Goal: Task Accomplishment & Management: Use online tool/utility

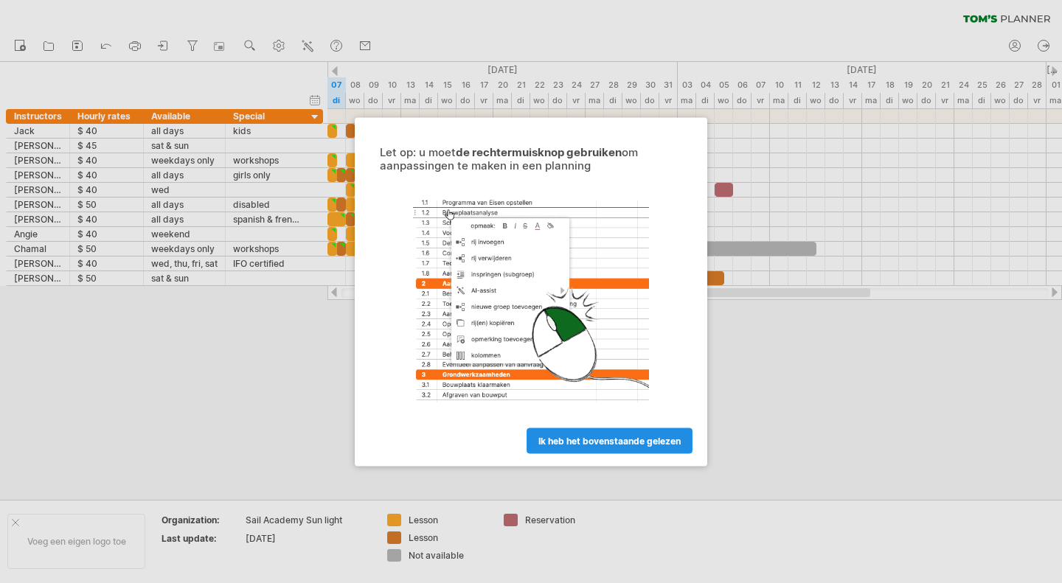
click at [622, 447] on link "ik heb het bovenstaande gelezen" at bounding box center [609, 441] width 166 height 26
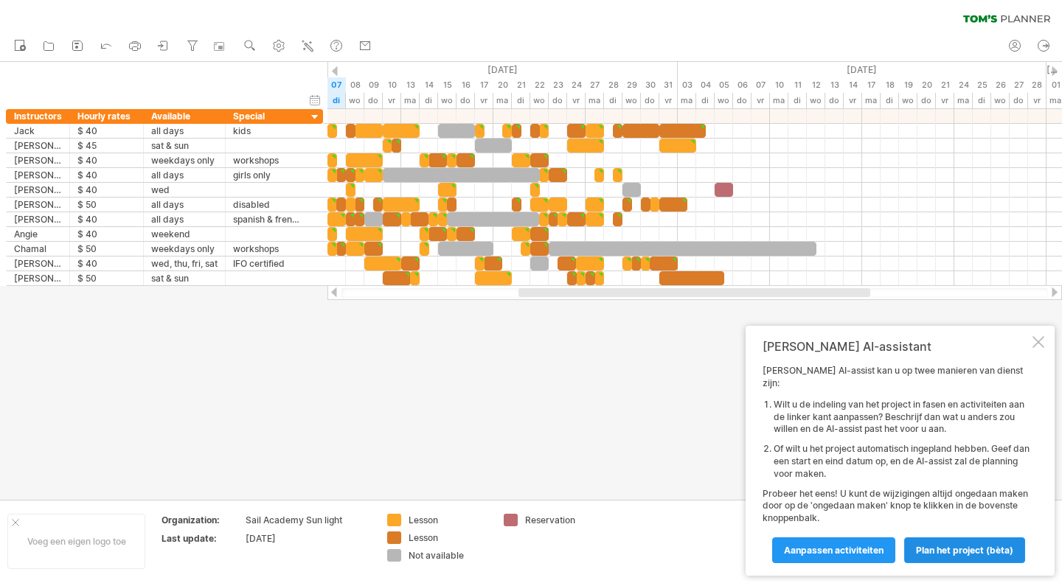
click at [936, 554] on span "Plan het project (bèta)" at bounding box center [964, 550] width 97 height 11
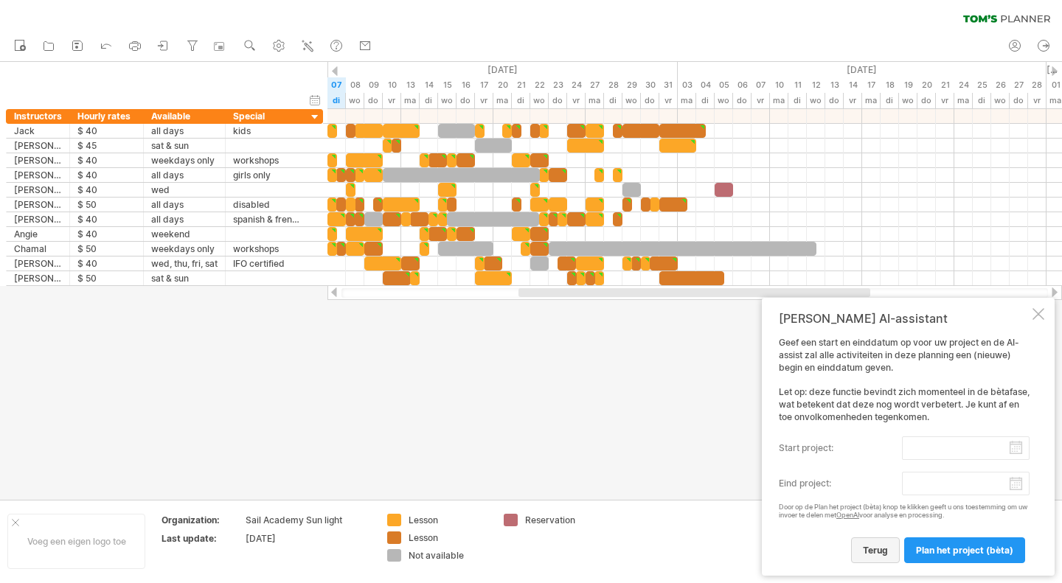
click at [866, 549] on span "terug" at bounding box center [875, 550] width 25 height 11
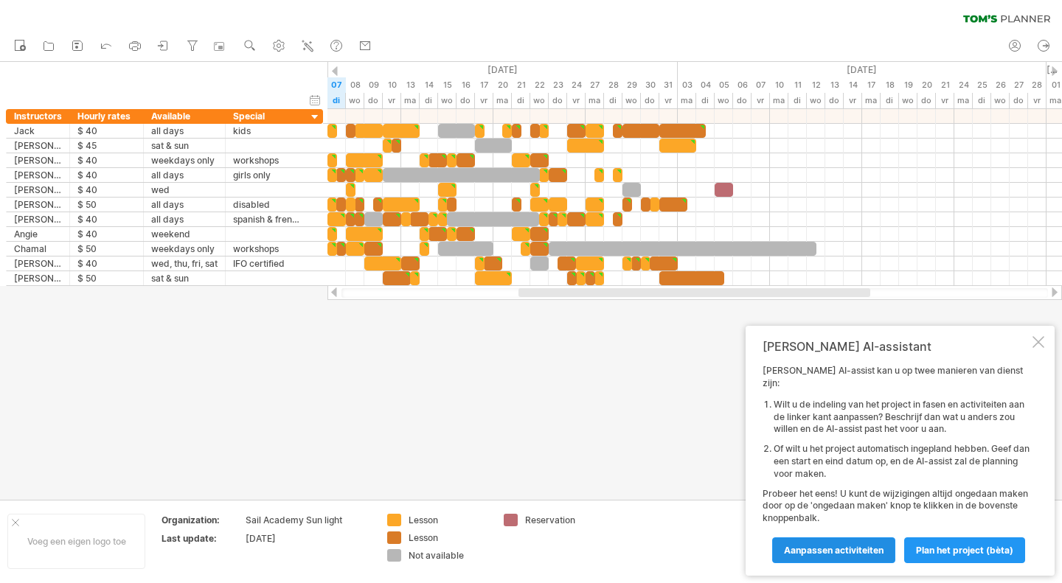
click at [866, 549] on span "Aanpassen activiteiten" at bounding box center [834, 550] width 100 height 11
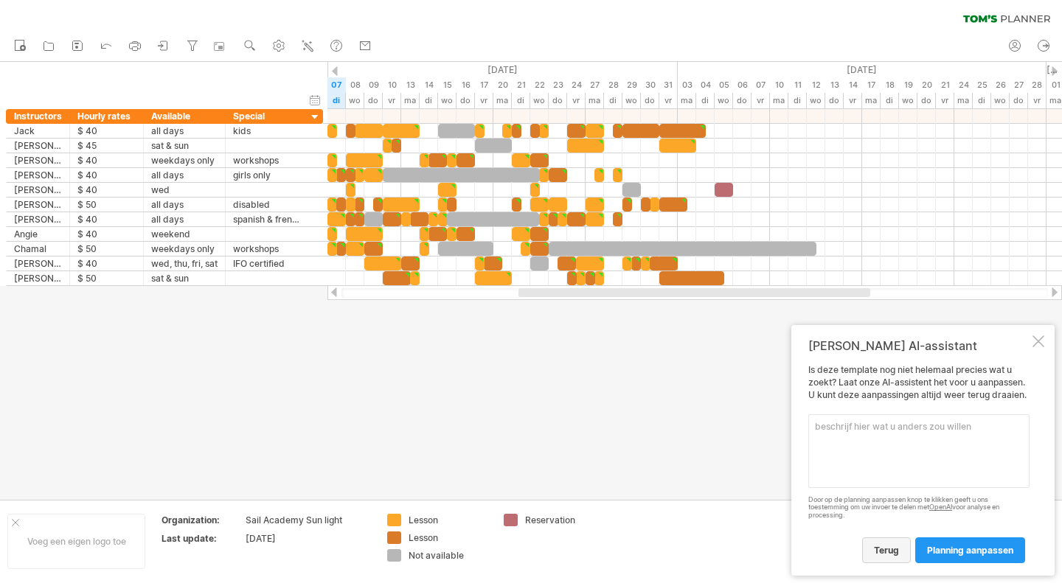
click at [871, 554] on link "terug" at bounding box center [886, 551] width 49 height 26
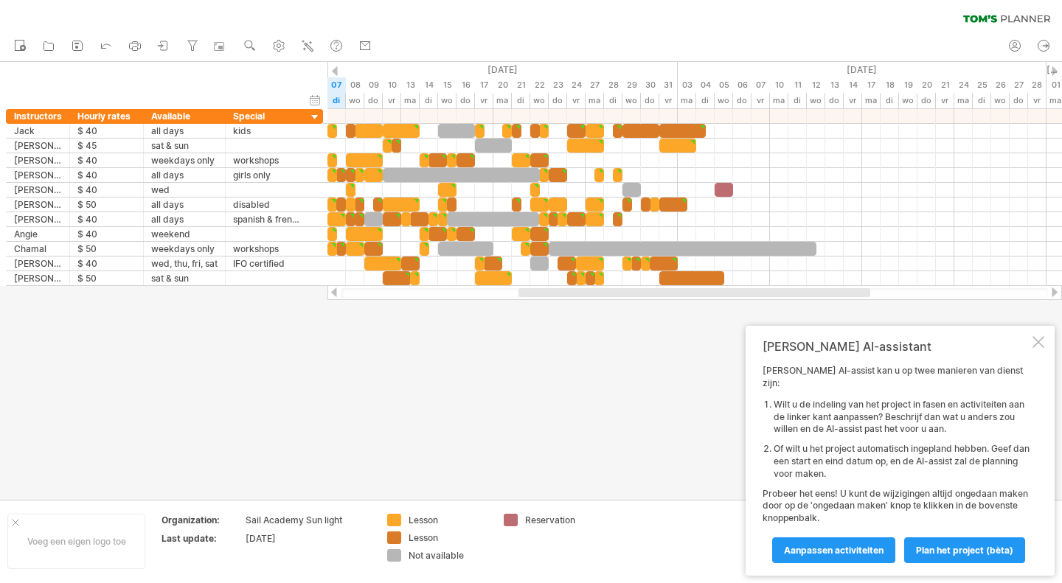
click at [1048, 359] on div "[PERSON_NAME] AI-assistant [PERSON_NAME] AI-assist kan u op twee manieren van d…" at bounding box center [899, 451] width 309 height 250
click at [1046, 358] on div "[PERSON_NAME] AI-assistant [PERSON_NAME] AI-assist kan u op twee manieren van d…" at bounding box center [899, 451] width 309 height 250
click at [1039, 348] on div at bounding box center [1038, 342] width 12 height 12
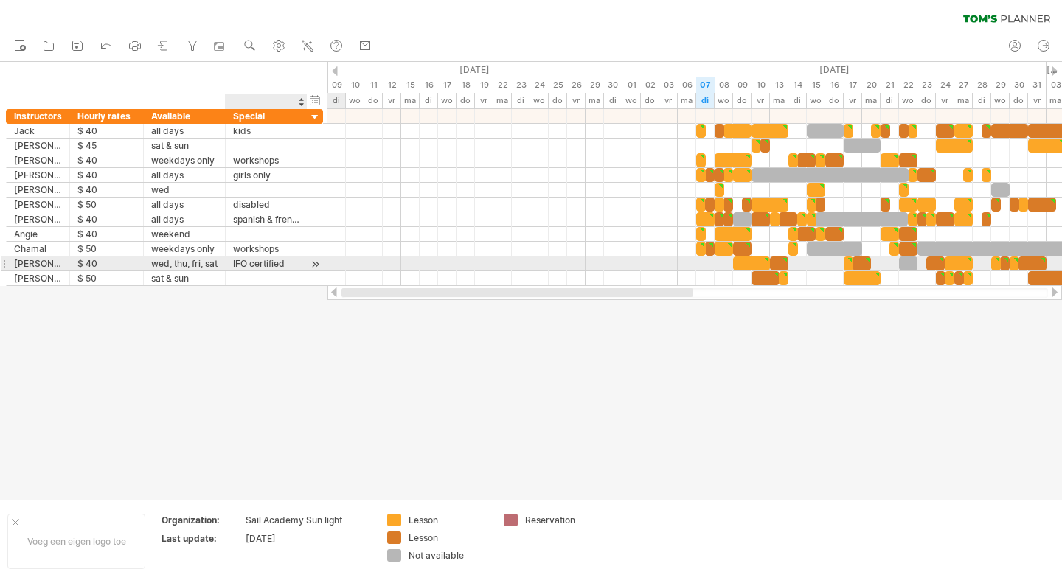
drag, startPoint x: 552, startPoint y: 293, endPoint x: 296, endPoint y: 268, distance: 256.3
click at [296, 268] on div "Probeert verbinding te maken met [DOMAIN_NAME] Opnieuw verbonden 0% wissen filt…" at bounding box center [531, 291] width 1062 height 583
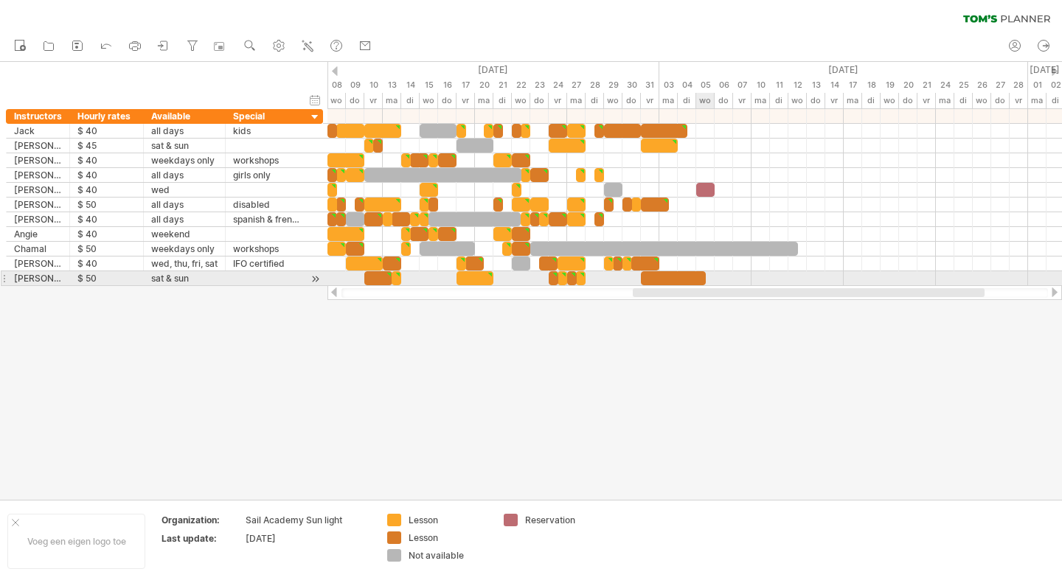
drag, startPoint x: 620, startPoint y: 300, endPoint x: 707, endPoint y: 284, distance: 88.5
click at [707, 284] on div "Probeert verbinding te maken met [DOMAIN_NAME] Opnieuw verbonden 0% wissen filt…" at bounding box center [531, 291] width 1062 height 583
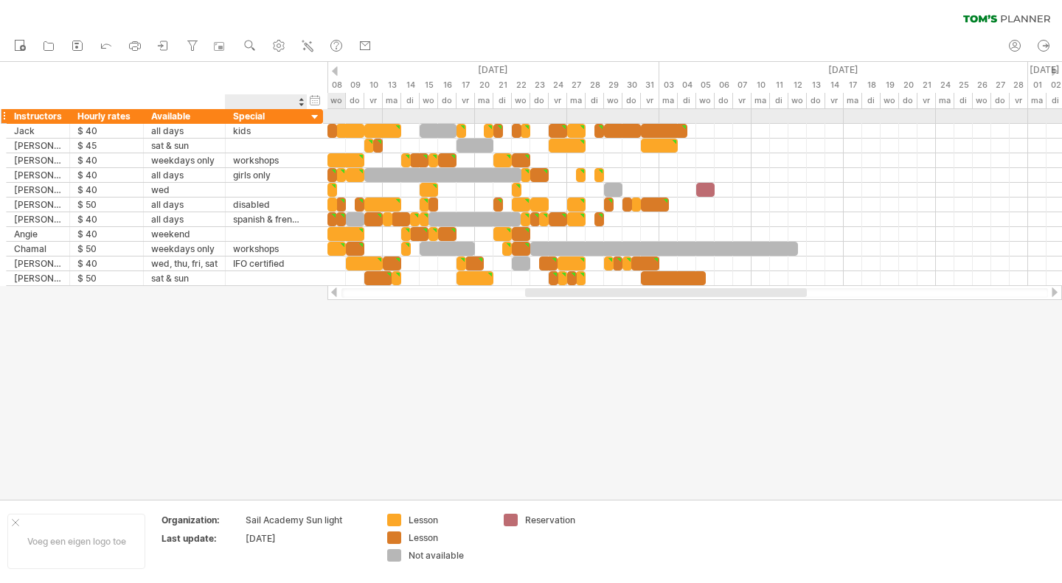
click at [315, 117] on div at bounding box center [315, 118] width 14 height 14
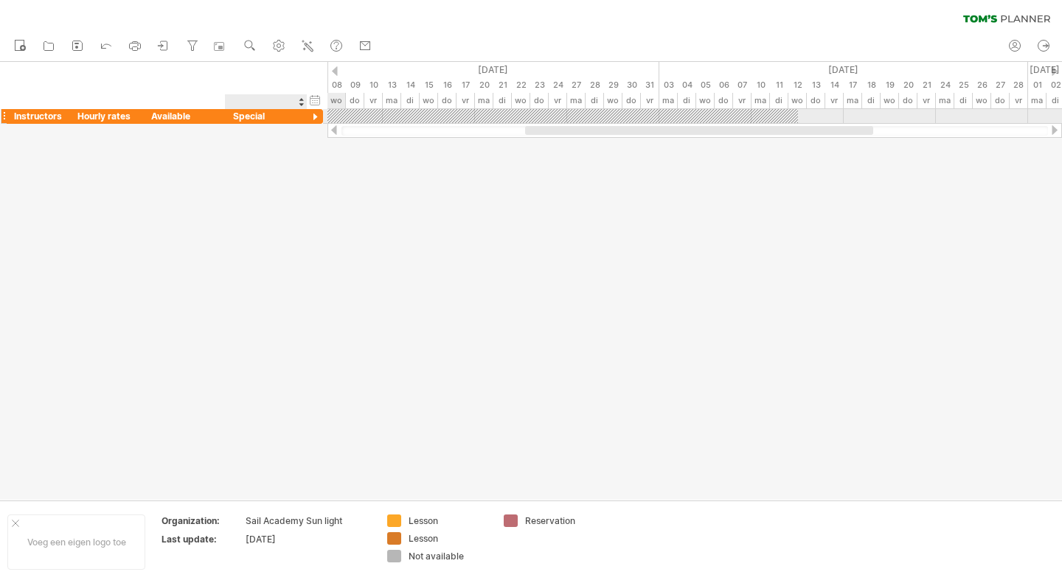
click at [311, 117] on div at bounding box center [315, 118] width 14 height 14
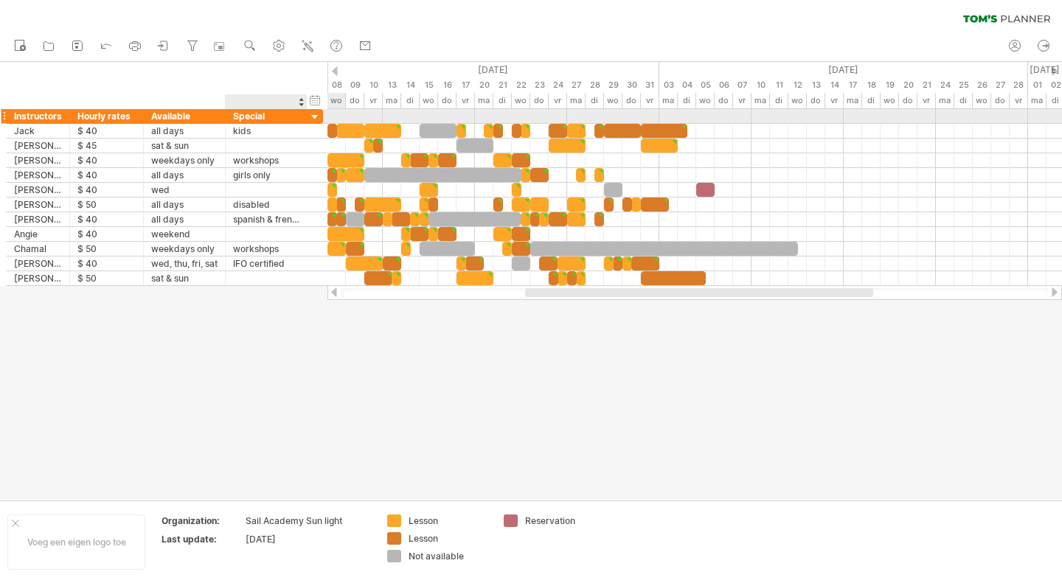
click at [311, 117] on div at bounding box center [315, 118] width 14 height 14
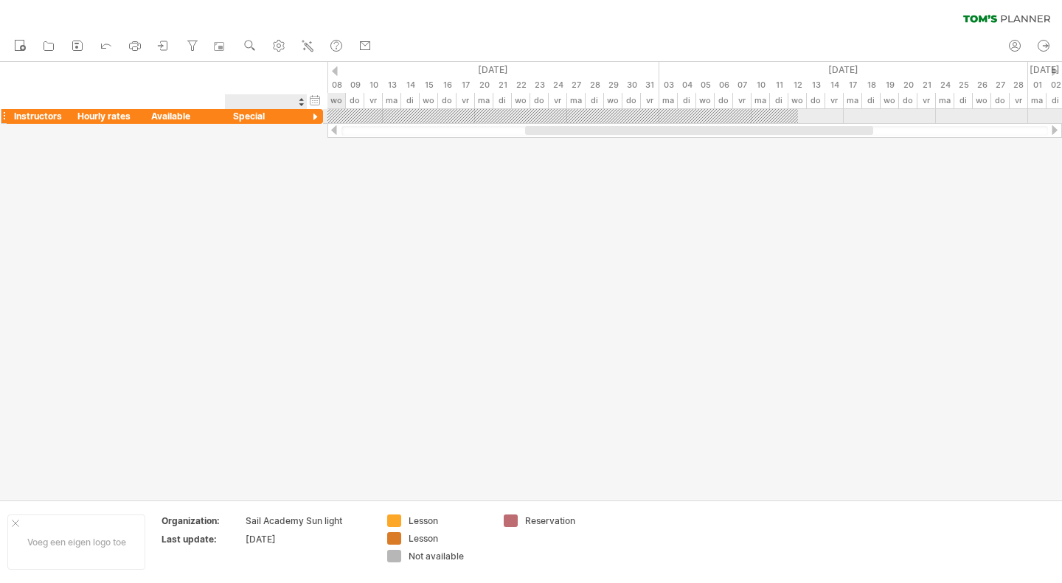
click at [311, 117] on div at bounding box center [315, 118] width 14 height 14
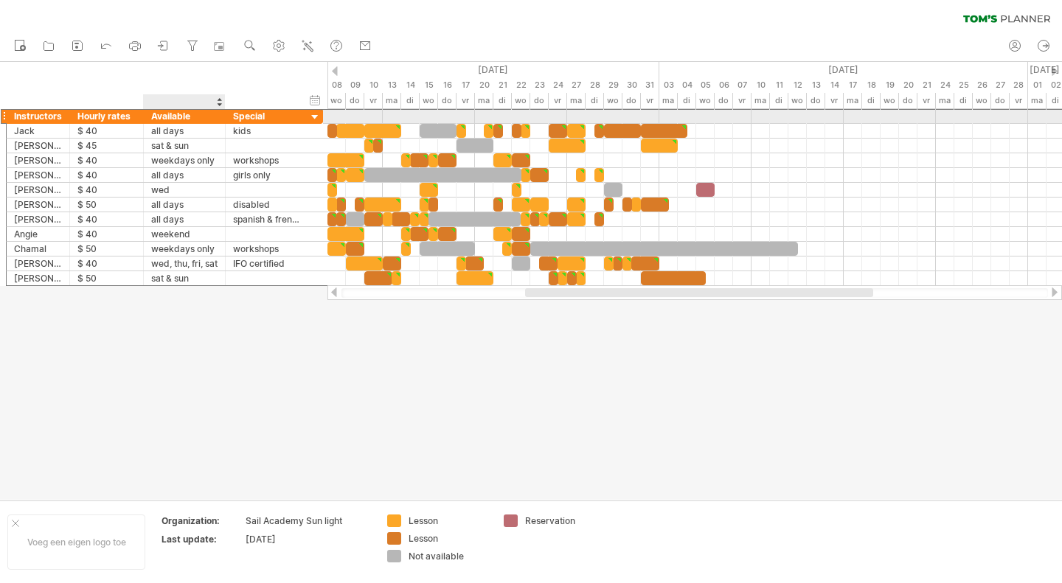
click at [173, 114] on div "Available" at bounding box center [184, 116] width 66 height 14
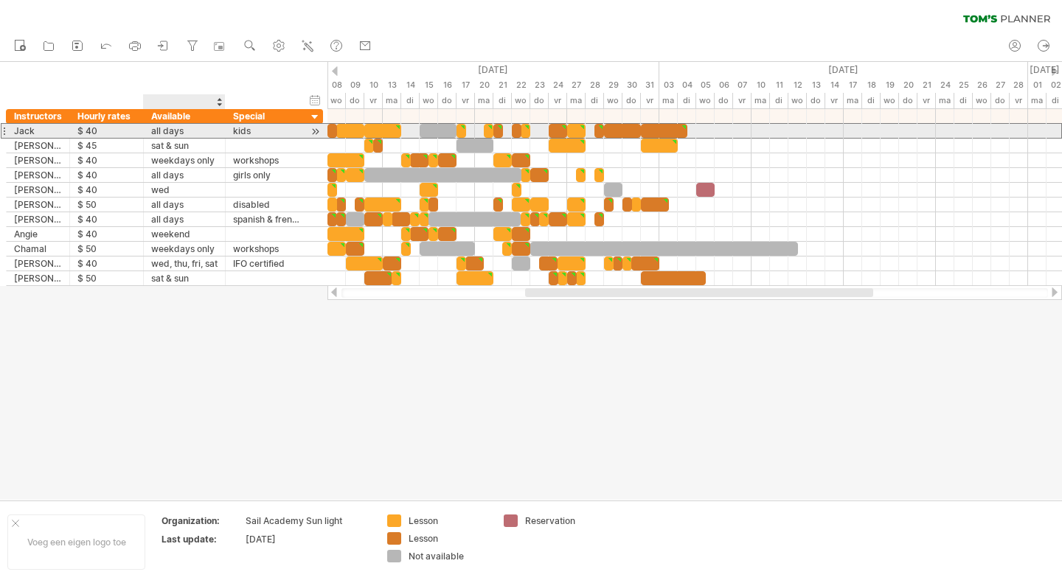
click at [163, 135] on div "all days" at bounding box center [184, 131] width 66 height 14
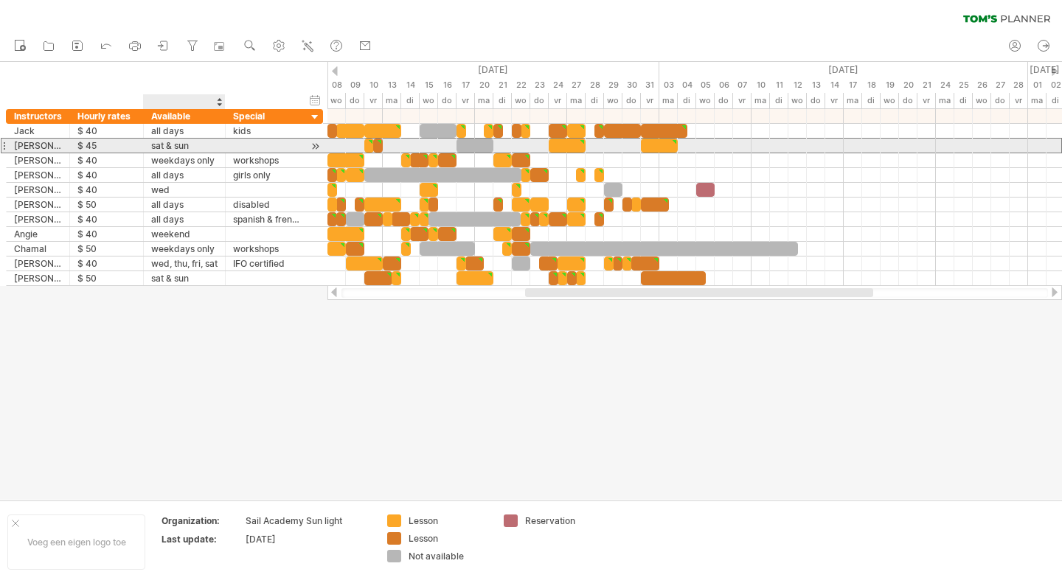
click at [173, 146] on div "sat & sun" at bounding box center [184, 146] width 66 height 14
type textarea "**********"
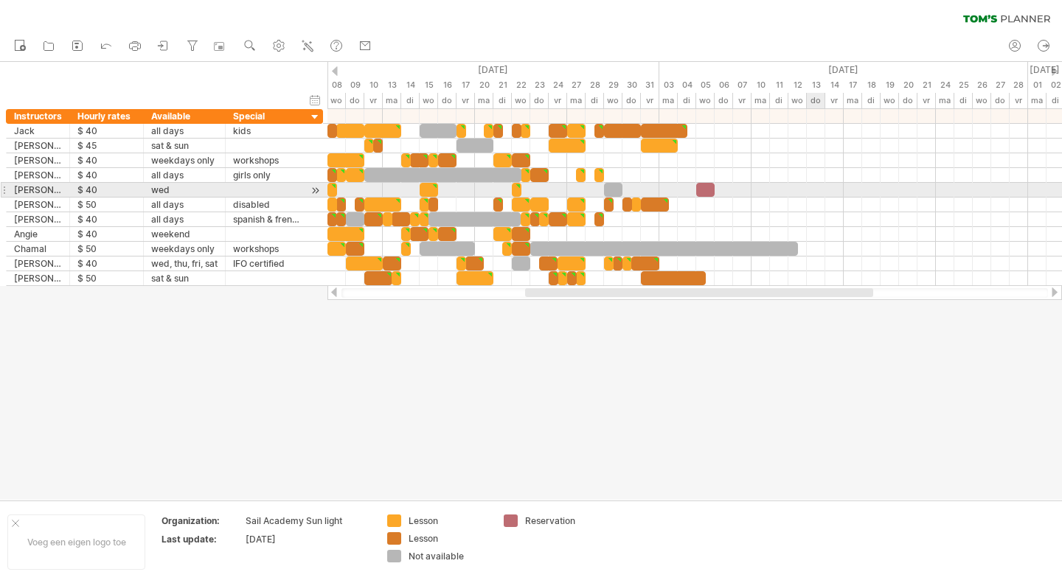
click at [818, 189] on div at bounding box center [694, 190] width 734 height 15
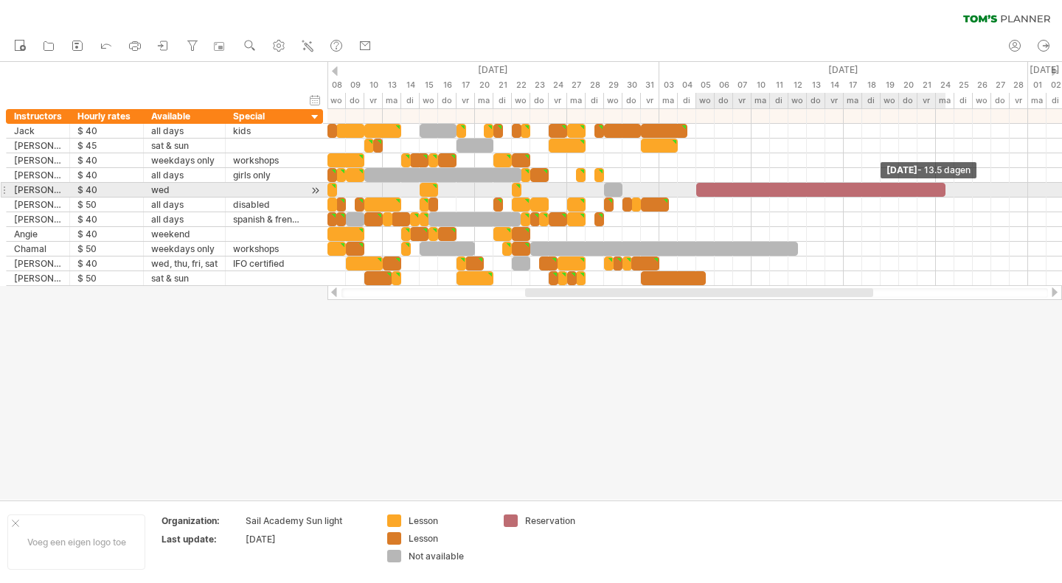
drag, startPoint x: 717, startPoint y: 188, endPoint x: 948, endPoint y: 195, distance: 231.6
click at [948, 195] on div "[DATE] - 13.5 dagen" at bounding box center [694, 197] width 734 height 177
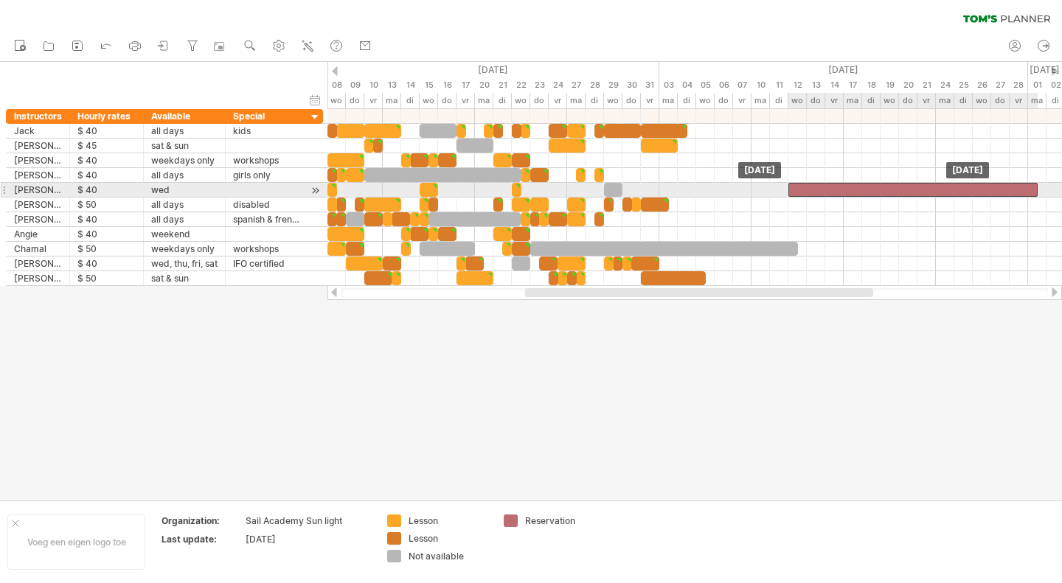
drag, startPoint x: 883, startPoint y: 188, endPoint x: 974, endPoint y: 185, distance: 90.7
click at [974, 185] on div at bounding box center [912, 190] width 249 height 14
